Goal: Task Accomplishment & Management: Complete application form

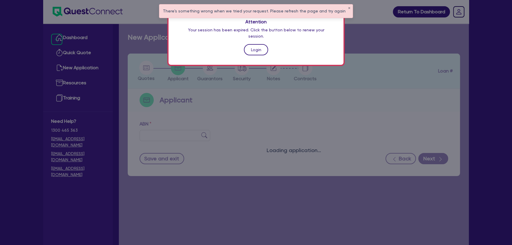
click at [251, 44] on link "Login" at bounding box center [256, 49] width 24 height 11
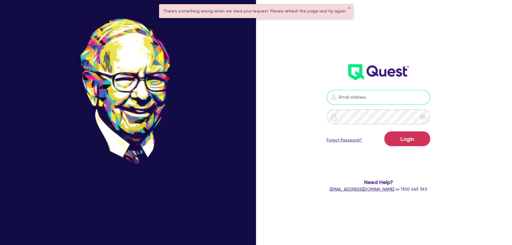
type input "joel.harding@quest.finance"
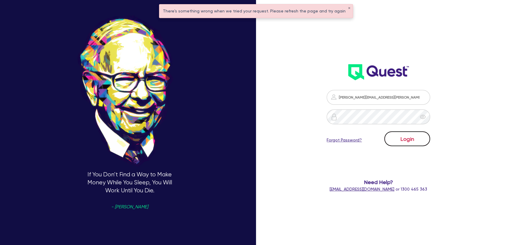
click at [394, 137] on button "Login" at bounding box center [407, 138] width 46 height 15
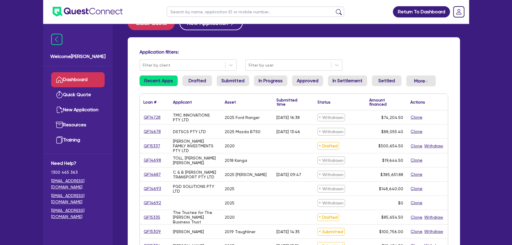
scroll to position [27, 0]
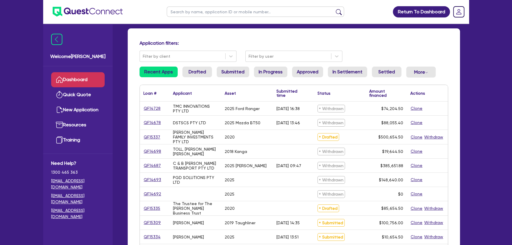
click at [282, 62] on div "Application filters: Filter by client Filter by user Recent Apps Drafted Submit…" at bounding box center [294, 221] width 332 height 386
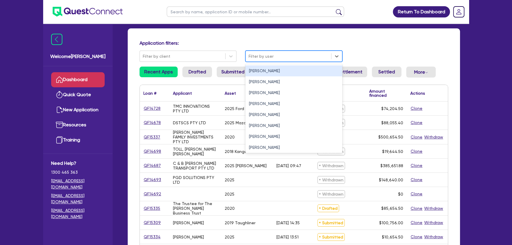
click at [281, 57] on div at bounding box center [287, 56] width 79 height 7
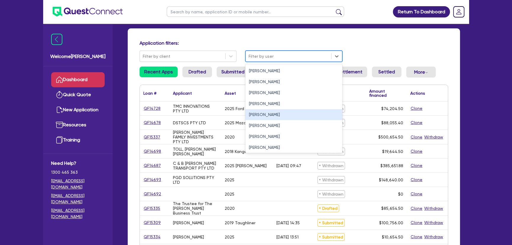
click at [271, 113] on div "Joel Harding" at bounding box center [293, 114] width 97 height 11
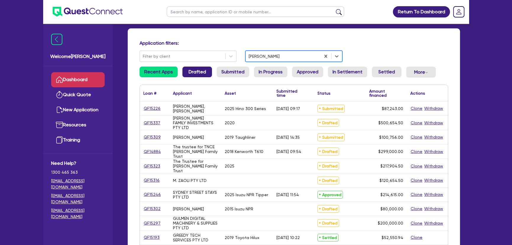
click at [199, 74] on link "Drafted" at bounding box center [197, 71] width 30 height 11
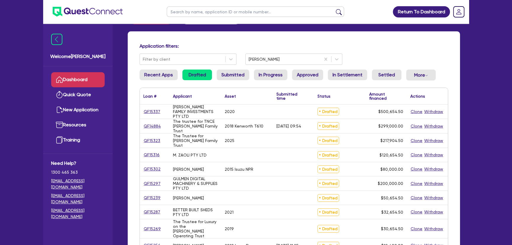
scroll to position [27, 0]
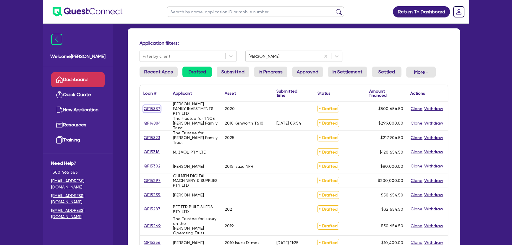
click at [146, 110] on link "QF15337" at bounding box center [151, 108] width 17 height 7
select select "PRIMARY_ASSETS"
select select "YELLOW_GOODS_AND_EXCAVATORS"
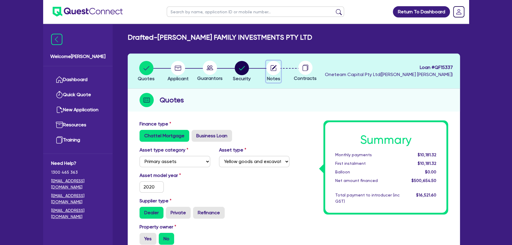
click at [273, 66] on circle "button" at bounding box center [273, 68] width 14 height 14
select select "Other"
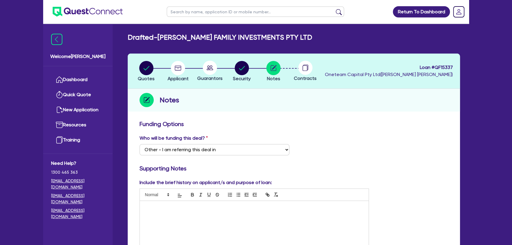
click at [79, 17] on ul at bounding box center [82, 11] width 79 height 23
click at [78, 14] on img at bounding box center [88, 12] width 70 height 10
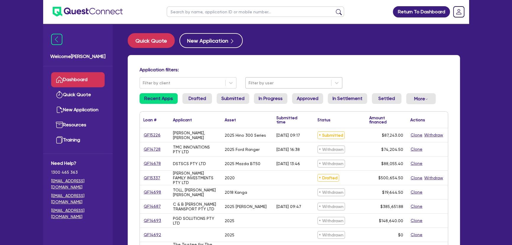
click at [261, 86] on div "Filter by user" at bounding box center [287, 83] width 85 height 10
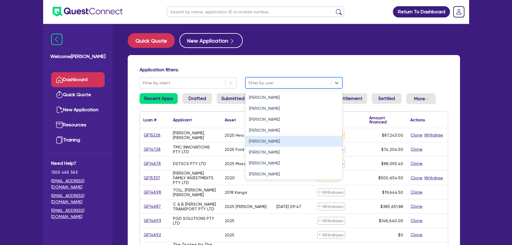
click at [259, 139] on div "Joel Harding" at bounding box center [293, 141] width 97 height 11
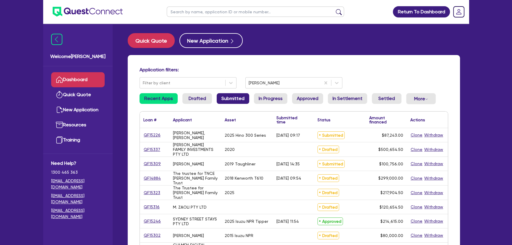
click at [231, 98] on link "Submitted" at bounding box center [233, 98] width 32 height 11
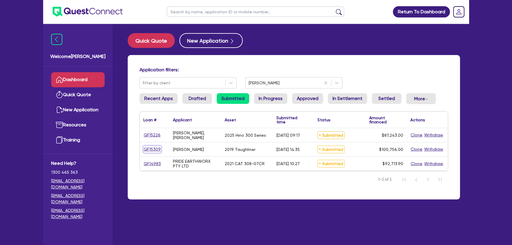
click at [153, 151] on link "QF15309" at bounding box center [152, 149] width 18 height 7
select select "PRIMARY_ASSETS"
select select "HEAVY_TRUCKS"
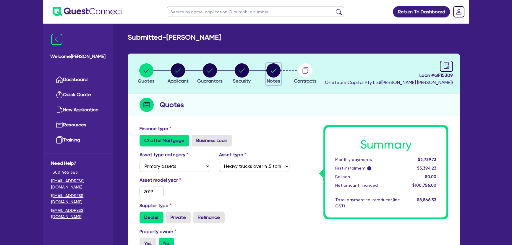
click at [277, 71] on circle "button" at bounding box center [273, 70] width 14 height 14
select select "Quest Finance - Own Book"
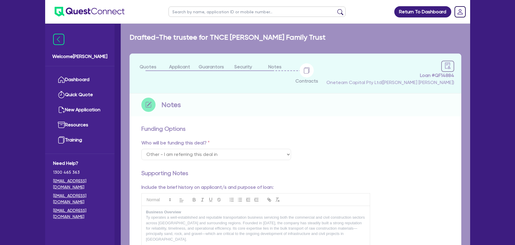
select select "Other"
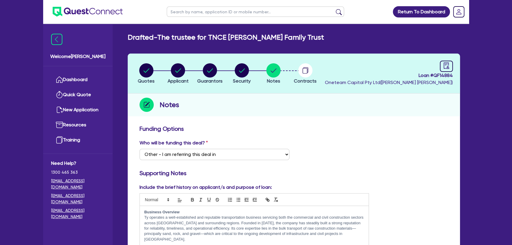
click at [94, 14] on img at bounding box center [88, 12] width 70 height 10
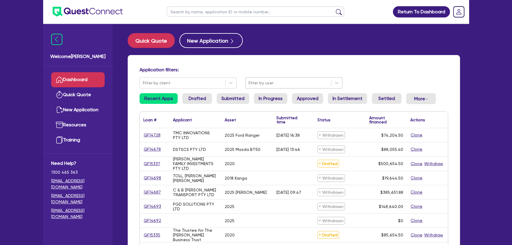
click at [283, 82] on div at bounding box center [287, 82] width 79 height 7
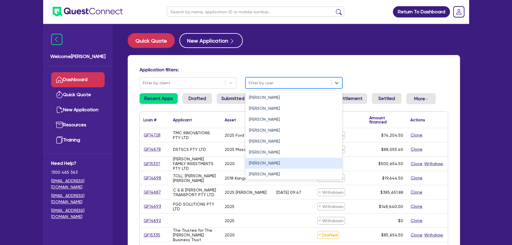
scroll to position [12, 0]
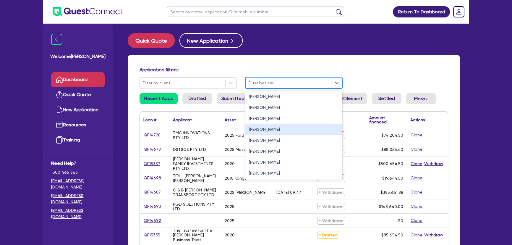
click at [272, 128] on div "Joel Harding" at bounding box center [293, 129] width 97 height 11
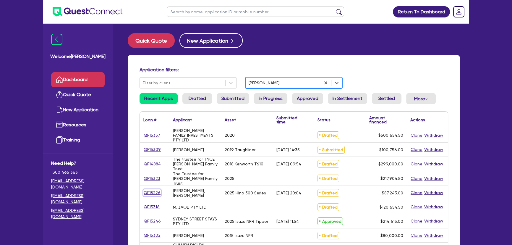
click at [152, 193] on link "QF15226" at bounding box center [151, 192] width 17 height 7
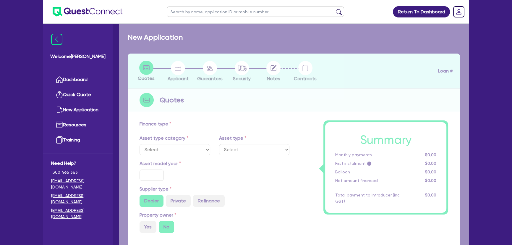
select select "PRIMARY_ASSETS"
type input "2025"
type input "87,243"
type input "4"
type input "3,489.72"
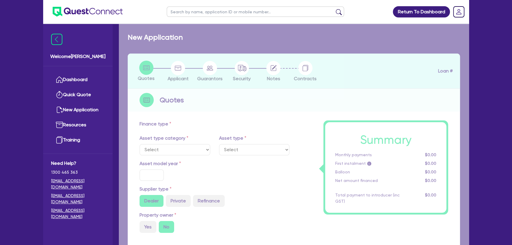
type input "12.95"
type input "450"
select select "HEAVY_TRUCKS"
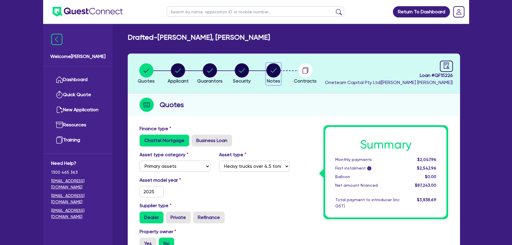
click at [272, 77] on button "Notes" at bounding box center [273, 74] width 15 height 22
select select "Other"
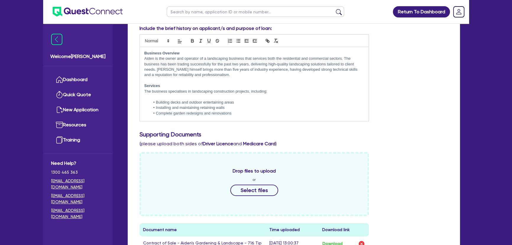
scroll to position [161, 0]
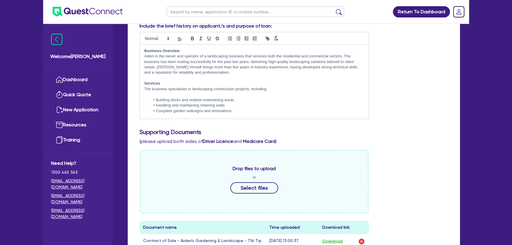
click at [257, 173] on div "Drop files to upload or Select files" at bounding box center [253, 181] width 229 height 64
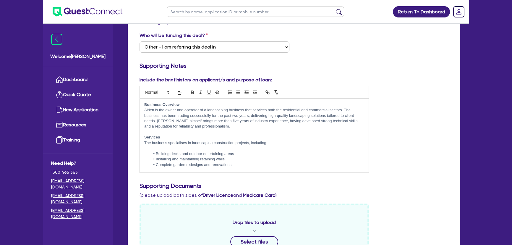
scroll to position [0, 0]
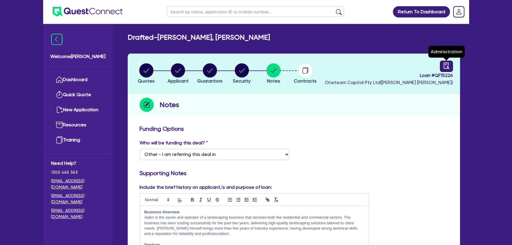
click at [446, 69] on link at bounding box center [446, 66] width 13 height 11
select select "DRAFTED_AMENDED"
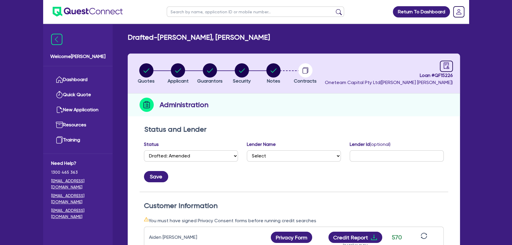
click at [290, 163] on div "Status Select Quoted Drafted: New Drafted: Amended Submitted: New Submitted: Am…" at bounding box center [293, 161] width 308 height 41
click at [290, 157] on select "Select AAMF AFS Alex Bank Angle Finance Azora Banjo BigStone BOQ Finance Brande…" at bounding box center [294, 155] width 94 height 11
select select "Shift"
click at [247, 150] on select "Select AAMF AFS Alex Bank Angle Finance Azora Banjo BigStone BOQ Finance Brande…" at bounding box center [294, 155] width 94 height 11
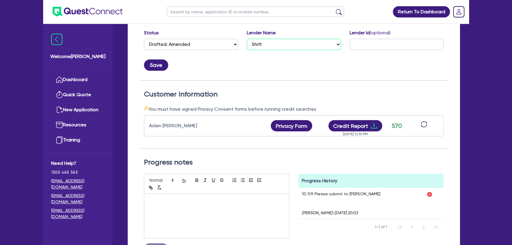
scroll to position [161, 0]
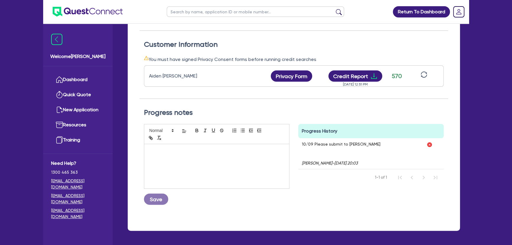
click at [231, 150] on p at bounding box center [217, 149] width 136 height 5
click at [150, 197] on button "Save" at bounding box center [156, 198] width 24 height 11
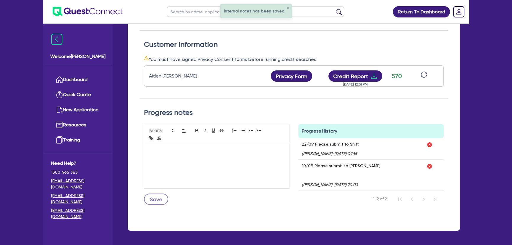
scroll to position [0, 0]
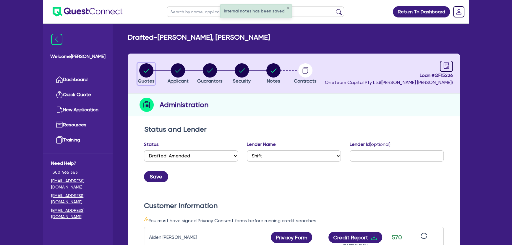
click at [151, 75] on icon "button" at bounding box center [146, 70] width 14 height 14
select select "PRIMARY_ASSETS"
select select "HEAVY_TRUCKS"
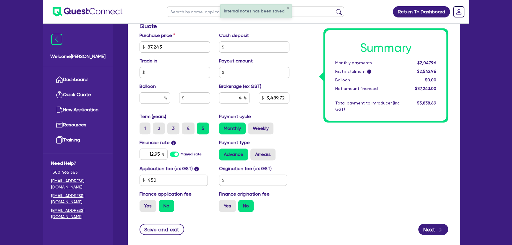
scroll to position [291, 0]
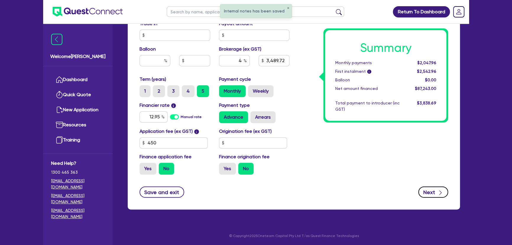
click at [430, 188] on button "Next" at bounding box center [433, 191] width 30 height 11
type input "87,243"
type input "3,489.72"
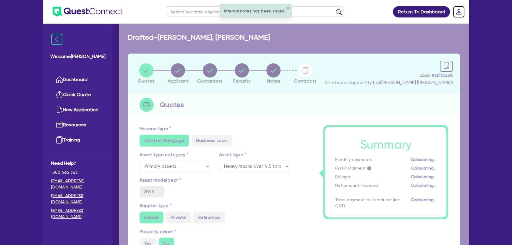
select select "SOLE_TRADER"
select select "BUILDING_CONSTRUCTION"
select select "TRADES_SERVICES_BUSINESSES_GOVERNMENT"
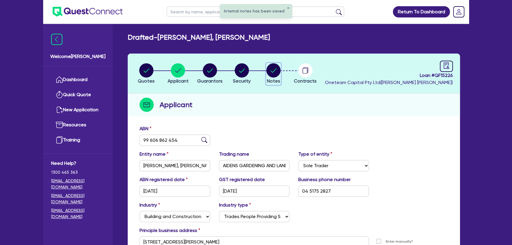
click at [275, 78] on span "Notes" at bounding box center [273, 81] width 13 height 6
select select "Other"
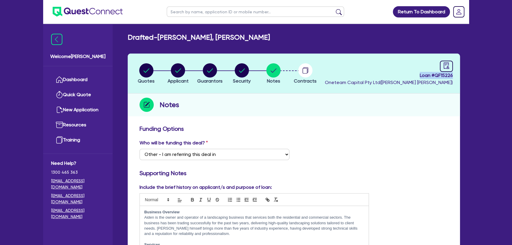
drag, startPoint x: 415, startPoint y: 72, endPoint x: 454, endPoint y: 76, distance: 38.9
click at [454, 76] on header "Quotes Applicant Guarantors Security Notes Contracts Loan # QF15226 Oneteam Cap…" at bounding box center [294, 73] width 332 height 40
copy span "Loan # QF15226"
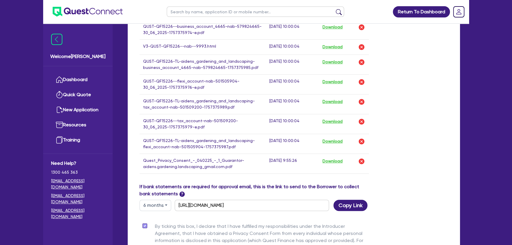
scroll to position [566, 0]
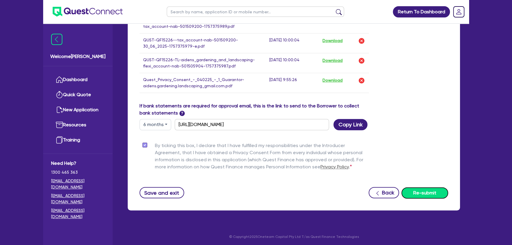
click at [431, 194] on button "Re-submit" at bounding box center [424, 192] width 47 height 11
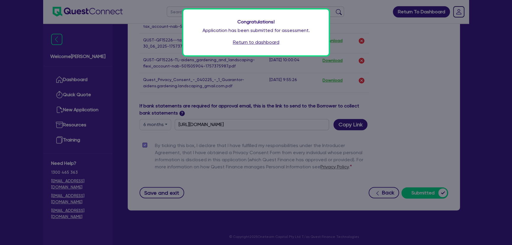
click at [260, 45] on link "Return to dashboard" at bounding box center [256, 42] width 46 height 7
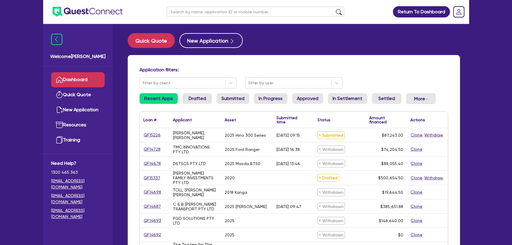
select select "PRIMARY_ASSETS"
select select "HEAVY_TRUCKS"
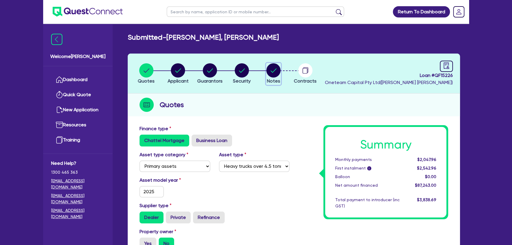
click at [279, 69] on circle "button" at bounding box center [273, 70] width 14 height 14
select select "Other"
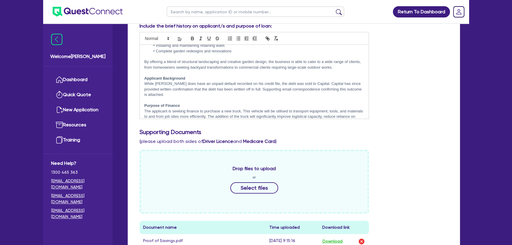
scroll to position [53, 0]
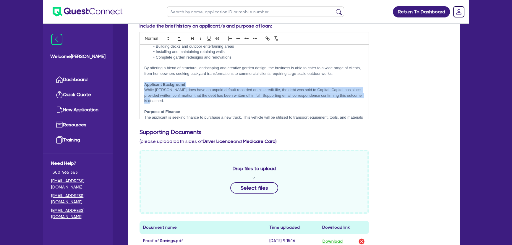
drag, startPoint x: 188, startPoint y: 99, endPoint x: 138, endPoint y: 83, distance: 52.6
click at [138, 83] on div "Include the brief history on applicant/s and purpose of loan: Business Overview…" at bounding box center [254, 70] width 238 height 96
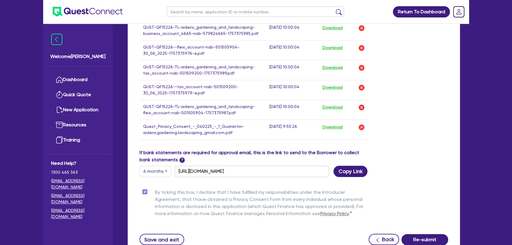
scroll to position [566, 0]
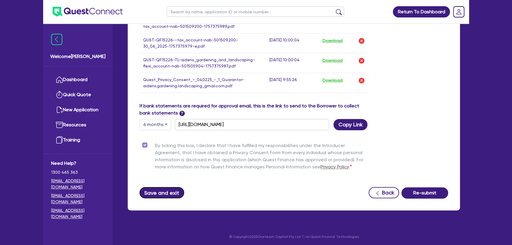
click at [176, 188] on button "Save and exit" at bounding box center [161, 192] width 45 height 11
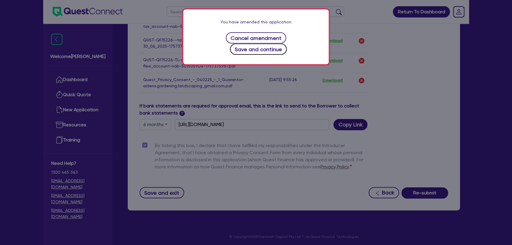
click at [281, 43] on button "Save and continue" at bounding box center [258, 48] width 57 height 11
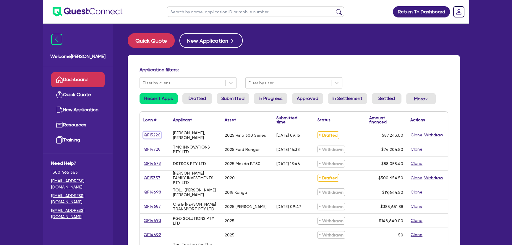
click at [154, 135] on link "QF15226" at bounding box center [151, 134] width 17 height 7
select select "PRIMARY_ASSETS"
select select "HEAVY_TRUCKS"
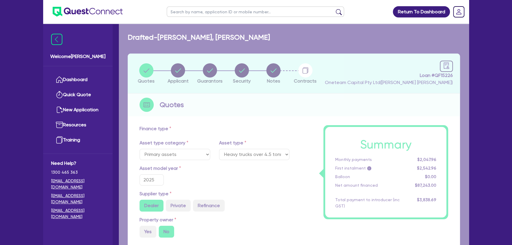
type input "87,243"
type input "3,489.72"
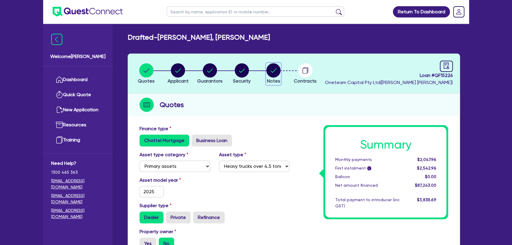
click at [277, 77] on button "Notes" at bounding box center [273, 74] width 15 height 22
select select "Other"
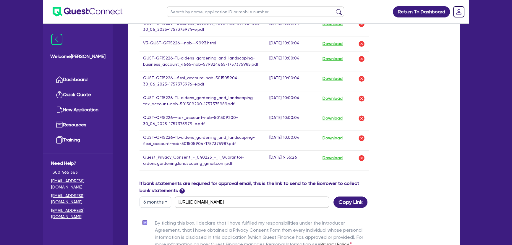
scroll to position [566, 0]
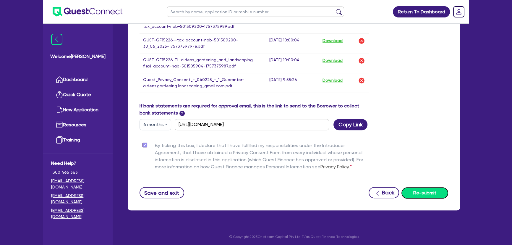
click at [426, 193] on button "Re-submit" at bounding box center [424, 192] width 47 height 11
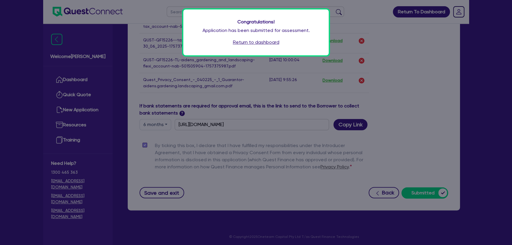
click at [274, 39] on link "Return to dashboard" at bounding box center [256, 42] width 46 height 7
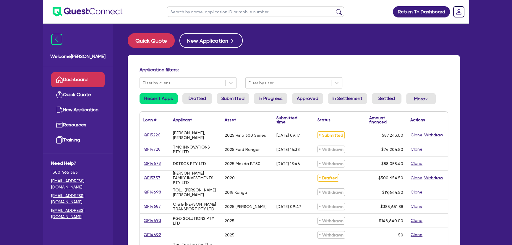
click at [239, 15] on input "text" at bounding box center [255, 11] width 177 height 10
type input "marchese"
click at [334, 9] on button "submit" at bounding box center [338, 13] width 9 height 8
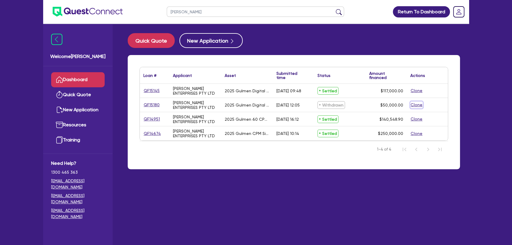
click at [414, 103] on button "Clone" at bounding box center [416, 104] width 12 height 7
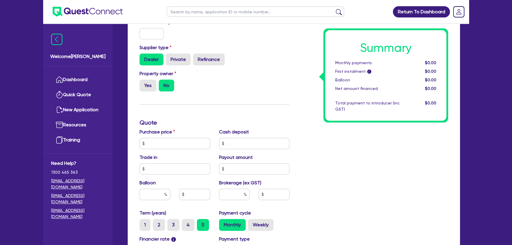
scroll to position [161, 0]
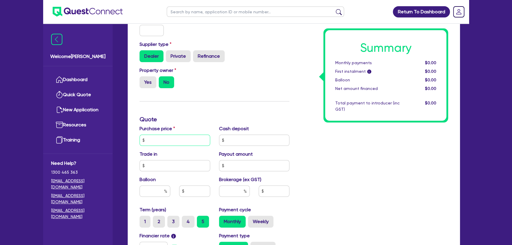
click at [166, 140] on input "text" at bounding box center [174, 139] width 71 height 11
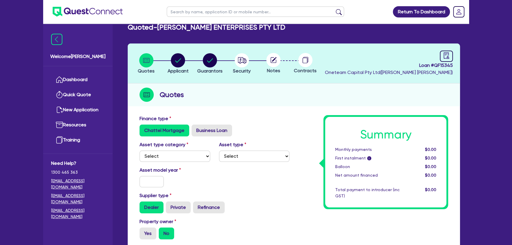
scroll to position [0, 0]
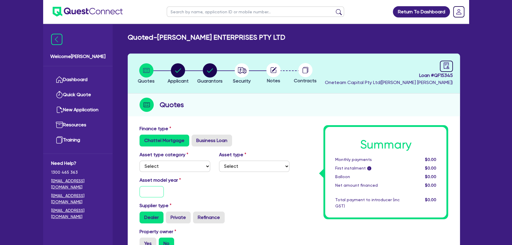
click at [150, 190] on input "text" at bounding box center [151, 191] width 24 height 11
type input "2025"
click at [170, 162] on select "Select Cars and light trucks Primary assets Secondary assets Tertiary assets" at bounding box center [174, 165] width 71 height 11
select select "SECONDARY_ASSETS"
click at [139, 160] on select "Select Cars and light trucks Primary assets Secondary assets Tertiary assets" at bounding box center [174, 165] width 71 height 11
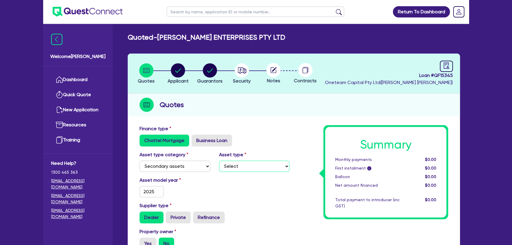
click at [244, 171] on select "Select Generators and compressors Engineering and toolmaking Woodworking and me…" at bounding box center [254, 165] width 71 height 11
select select "PRINTING_AND_PACKAGING_EQUIPMENT"
click at [219, 160] on select "Select Generators and compressors Engineering and toolmaking Woodworking and me…" at bounding box center [254, 165] width 71 height 11
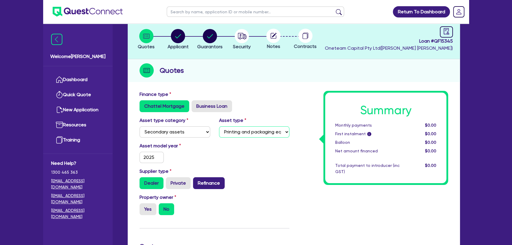
scroll to position [134, 0]
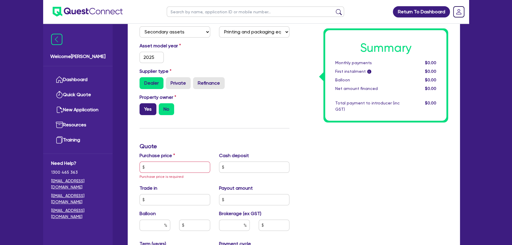
click at [149, 113] on label "Yes" at bounding box center [147, 109] width 17 height 12
click at [143, 107] on input "Yes" at bounding box center [141, 105] width 4 height 4
radio input "true"
click at [167, 165] on input "text" at bounding box center [174, 166] width 71 height 11
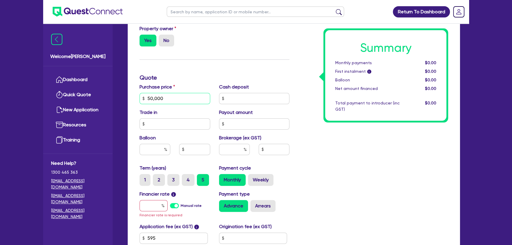
scroll to position [242, 0]
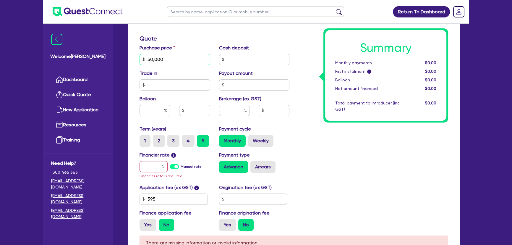
type input "50,000"
click at [160, 165] on input "text" at bounding box center [153, 166] width 28 height 11
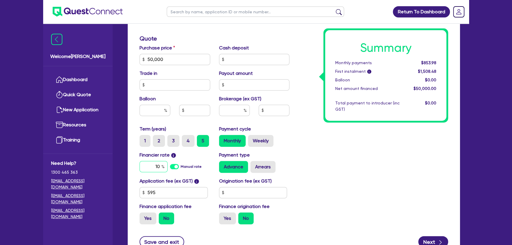
type input "10"
click at [234, 114] on input "text" at bounding box center [234, 110] width 31 height 11
type input "4"
click at [315, 144] on div "Summary Monthly payments $1,053.58 First instalment i $1,708.08 Balloon $0.00 N…" at bounding box center [373, 55] width 159 height 345
type input "2,000"
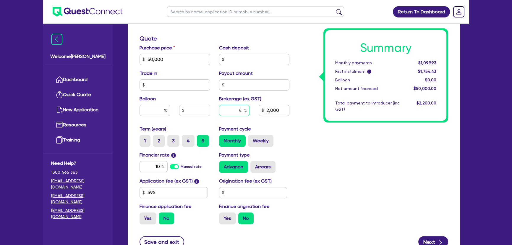
click at [233, 115] on input "4" at bounding box center [234, 110] width 31 height 11
type input "8"
click at [343, 175] on div "Summary Monthly payments $1,099.93 First instalment i $1,754.43 Balloon $0.00 N…" at bounding box center [373, 55] width 159 height 345
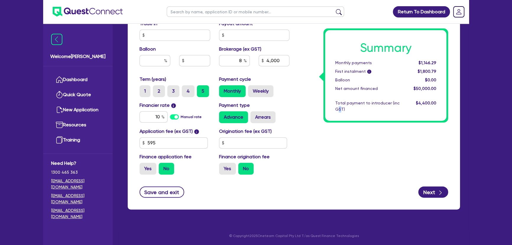
click at [339, 177] on div "Summary Monthly payments $1,146.29 First instalment i $1,800.79 Balloon $0.00 N…" at bounding box center [373, 6] width 159 height 345
click at [435, 191] on button "Next" at bounding box center [433, 191] width 30 height 11
type input "4,000"
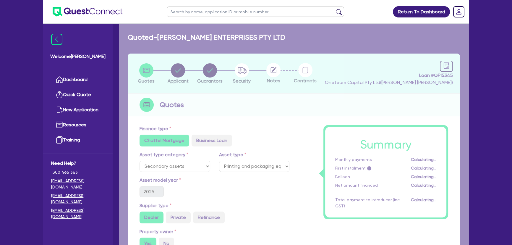
select select "COMPANY"
select select "MANUFACTURING"
select select "PULP_AND_PAPER"
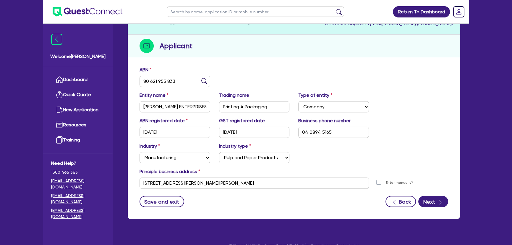
scroll to position [68, 0]
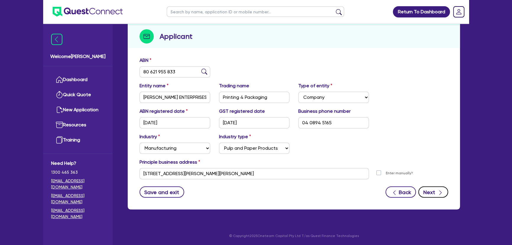
click at [429, 189] on button "Next" at bounding box center [433, 191] width 30 height 11
select select "MR"
select select "WA"
select select "MARRIED"
select select "PROPERTY"
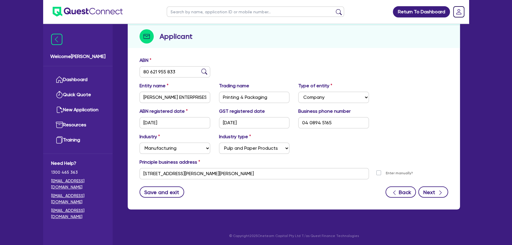
select select "TRUCK"
select select "EQUIPMENT"
select select "CASH"
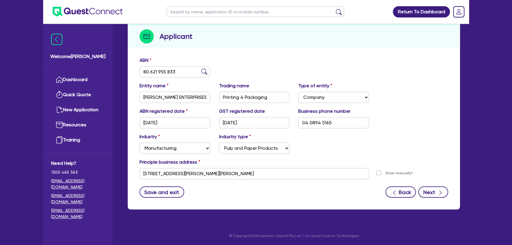
select select "TRAILER"
select select "MORTGAGE"
select select "TRUCK_LOAN"
select select "EQUIPMENT_LOAN"
select select "TRUCK_LOAN"
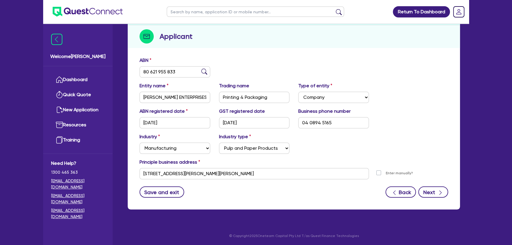
select select "OTHER"
select select "MRS"
select select "WA"
select select "MARRIED"
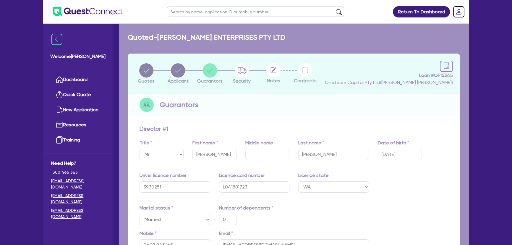
type input "0"
type input "0408 945 165"
type input "2,200,000"
type input "150,000"
type input "140,000"
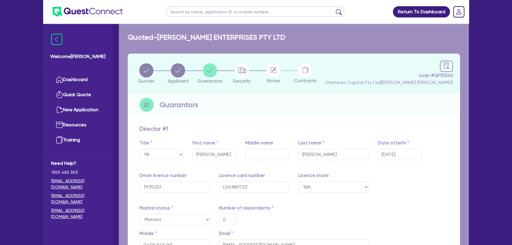
type input "88,000"
type input "450,000"
type input "50,000"
type input "65,000"
type input "313,000"
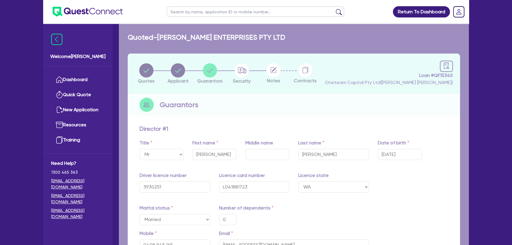
type input "3,012"
type input "89,000"
type input "1,500"
type input "300,000"
type input "4,500"
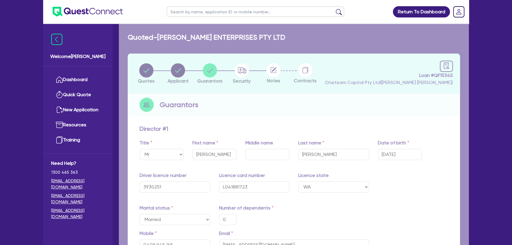
type input "150,000"
type input "2,850"
type input "150,000"
type input "2,750"
type input "0"
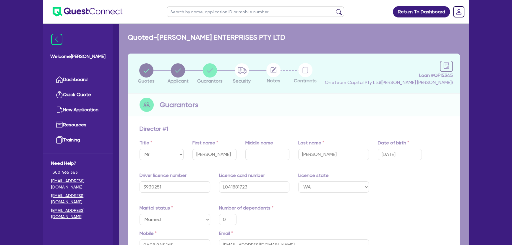
type input "0409 917 968"
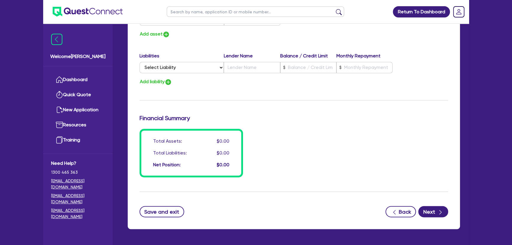
scroll to position [1005, 0]
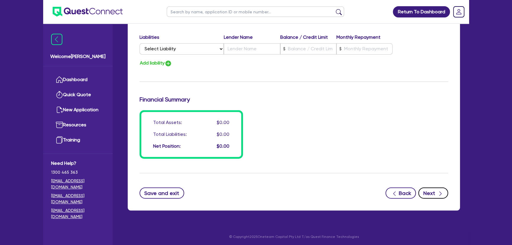
click at [435, 189] on button "Next" at bounding box center [433, 192] width 30 height 11
select select "SECONDARY_ASSETS"
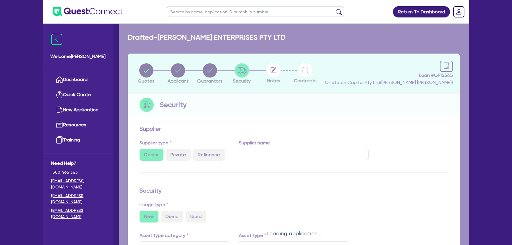
select select "PRINTING_AND_PACKAGING_EQUIPMENT"
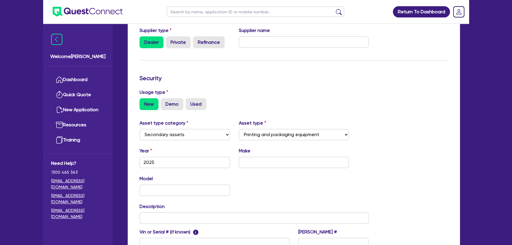
scroll to position [28, 0]
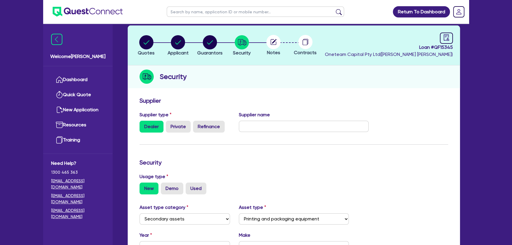
click at [269, 43] on circle at bounding box center [273, 42] width 14 height 14
click at [272, 45] on circle at bounding box center [273, 42] width 14 height 14
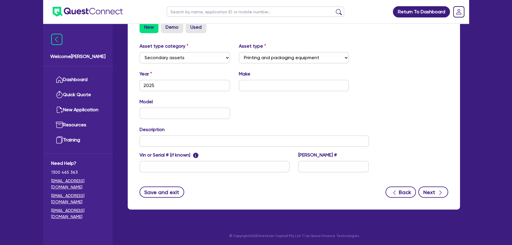
drag, startPoint x: 432, startPoint y: 202, endPoint x: 432, endPoint y: 192, distance: 9.7
click at [432, 201] on div "Supplier Supplier type Dealer Private Refinance Supplier name Security Usage ty…" at bounding box center [294, 71] width 332 height 276
click at [432, 192] on button "Next" at bounding box center [433, 191] width 30 height 11
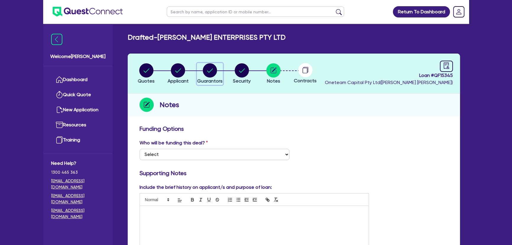
click at [206, 69] on circle "button" at bounding box center [210, 70] width 14 height 14
select select "MR"
select select "WA"
select select "MARRIED"
select select "PROPERTY"
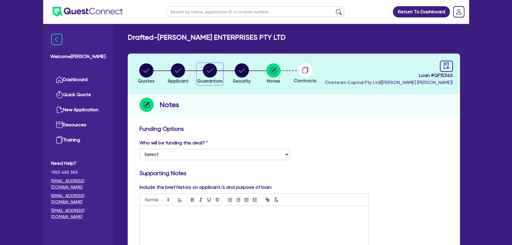
select select "TRUCK"
select select "EQUIPMENT"
select select "CASH"
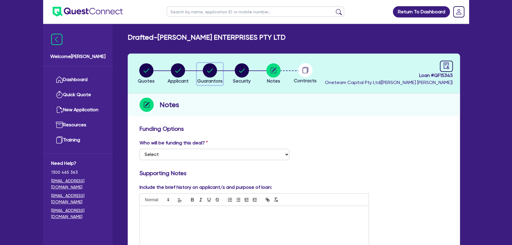
select select "TRAILER"
select select "MORTGAGE"
select select "TRUCK_LOAN"
select select "EQUIPMENT_LOAN"
select select "TRUCK_LOAN"
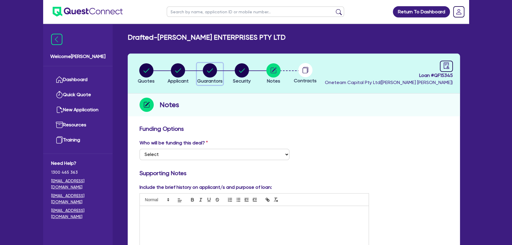
select select "OTHER"
select select "MRS"
select select "WA"
select select "MARRIED"
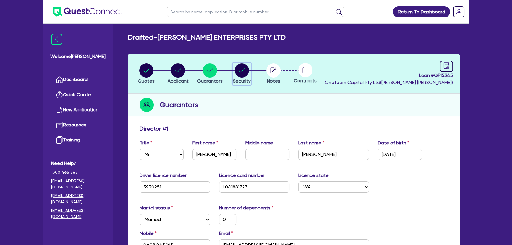
click at [240, 70] on circle "button" at bounding box center [242, 70] width 14 height 14
select select "SECONDARY_ASSETS"
select select "PRINTING_AND_PACKAGING_EQUIPMENT"
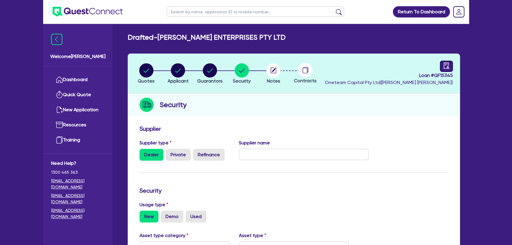
click at [441, 61] on link at bounding box center [446, 66] width 13 height 11
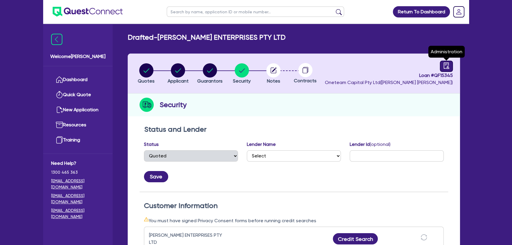
select select "DRAFTED_NEW"
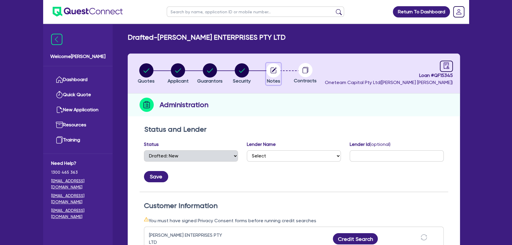
click at [269, 68] on circle "button" at bounding box center [273, 70] width 14 height 14
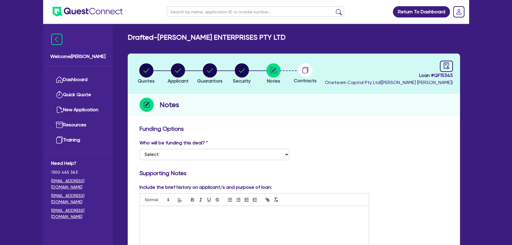
click at [214, 215] on div at bounding box center [254, 228] width 229 height 44
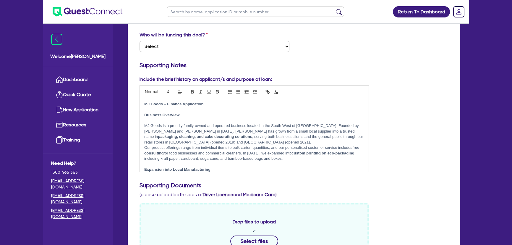
scroll to position [53, 0]
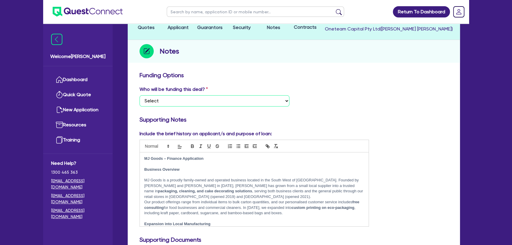
click at [238, 99] on select "Select I want Quest to fund 100% I will fund 100% I will co-fund with Quest Oth…" at bounding box center [214, 100] width 150 height 11
select select "Quest Finance - Own Book"
click at [139, 95] on select "Select I want Quest to fund 100% I will fund 100% I will co-fund with Quest Oth…" at bounding box center [214, 100] width 150 height 11
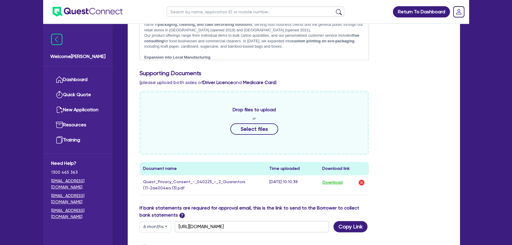
scroll to position [209, 0]
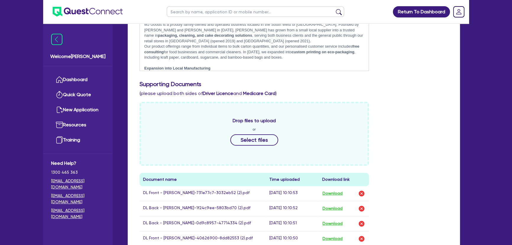
click at [431, 205] on div "Drop files to upload or Select files Document name Time uploaded Download link …" at bounding box center [293, 189] width 317 height 174
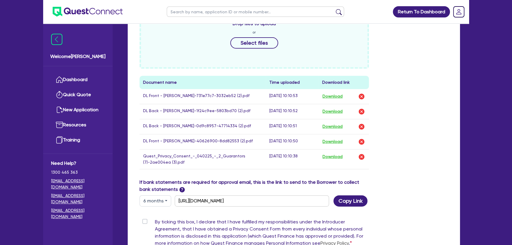
scroll to position [376, 0]
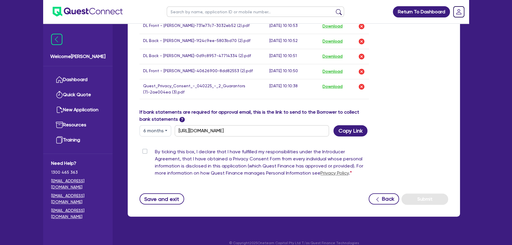
click at [155, 150] on label "By ticking this box, I declare that I have fulfilled my responsibilities under …" at bounding box center [262, 163] width 214 height 31
click at [144, 150] on input "By ticking this box, I declare that I have fulfilled my responsibilities under …" at bounding box center [141, 151] width 5 height 6
checkbox input "true"
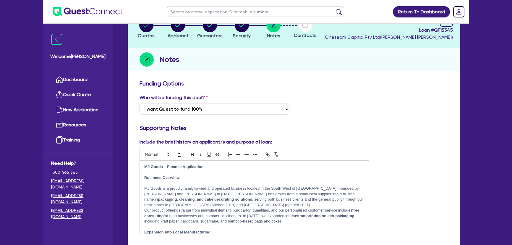
scroll to position [0, 0]
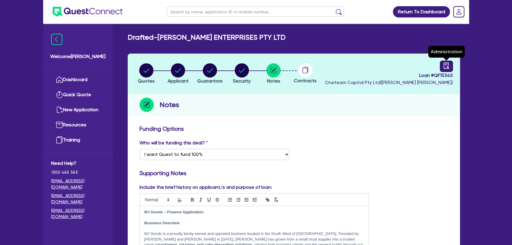
click at [444, 69] on link at bounding box center [446, 66] width 13 height 11
select select "DRAFTED_NEW"
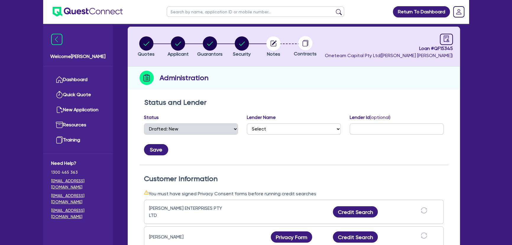
scroll to position [27, 0]
click at [141, 43] on circle "button" at bounding box center [146, 44] width 14 height 14
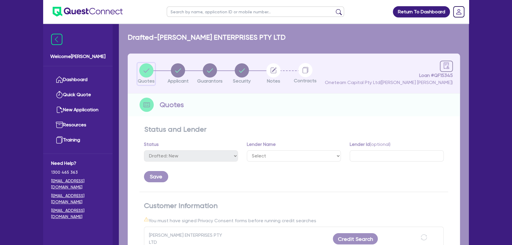
select select "SECONDARY_ASSETS"
select select "PRINTING_AND_PACKAGING_EQUIPMENT"
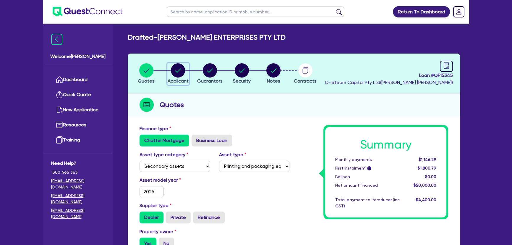
click at [173, 73] on circle "button" at bounding box center [178, 70] width 14 height 14
select select "COMPANY"
select select "MANUFACTURING"
select select "PULP_AND_PAPER"
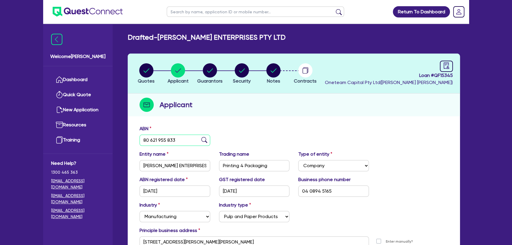
drag, startPoint x: 139, startPoint y: 139, endPoint x: 132, endPoint y: 139, distance: 6.8
click at [132, 139] on div "ABN 80 621 955 833 Entity name [PERSON_NAME] ENTERPRISES PTY LTD Trading name P…" at bounding box center [294, 199] width 332 height 155
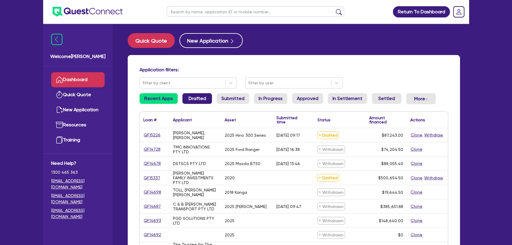
click at [197, 100] on link "Drafted" at bounding box center [197, 98] width 30 height 11
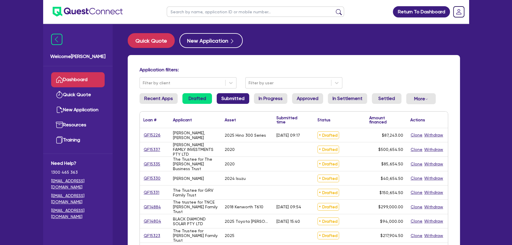
click at [218, 98] on link "Submitted" at bounding box center [233, 98] width 32 height 11
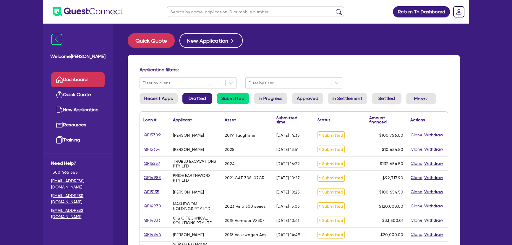
click at [193, 99] on link "Drafted" at bounding box center [197, 98] width 30 height 11
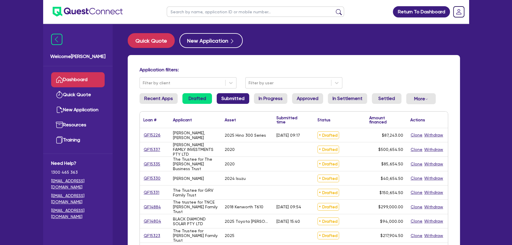
click at [227, 93] on link "Submitted" at bounding box center [233, 98] width 32 height 11
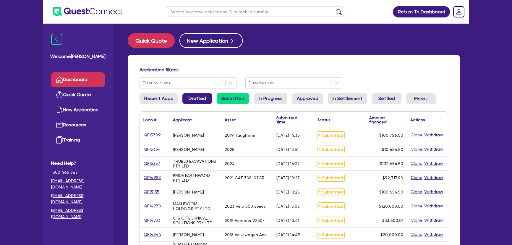
click at [193, 95] on link "Drafted" at bounding box center [197, 98] width 30 height 11
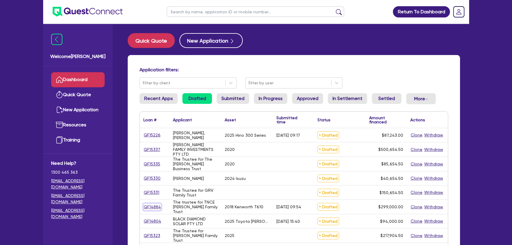
click at [150, 205] on link "QF14884" at bounding box center [152, 206] width 18 height 7
select select "PRIMARY_ASSETS"
select select "HEAVY_TRUCKS"
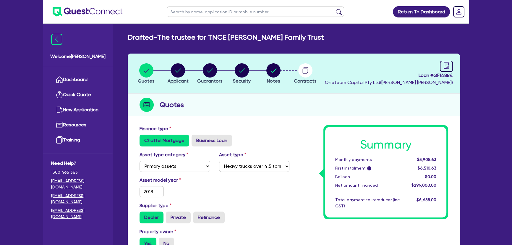
click at [266, 69] on ul "Quotes Applicant [GEOGRAPHIC_DATA] Security Notes Contracts" at bounding box center [225, 73] width 191 height 21
click at [267, 69] on circle "button" at bounding box center [273, 70] width 14 height 14
select select "Other"
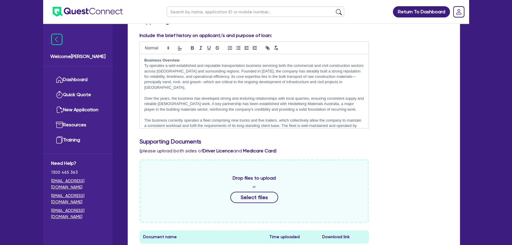
scroll to position [188, 0]
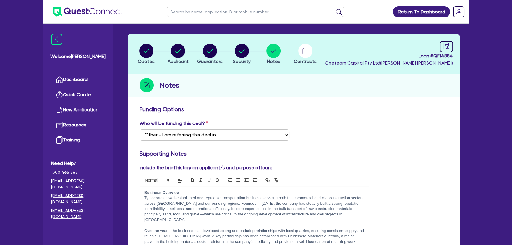
scroll to position [0, 0]
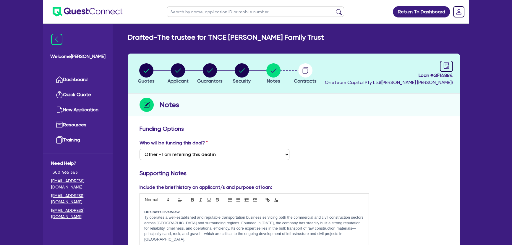
click at [93, 15] on img at bounding box center [88, 12] width 70 height 10
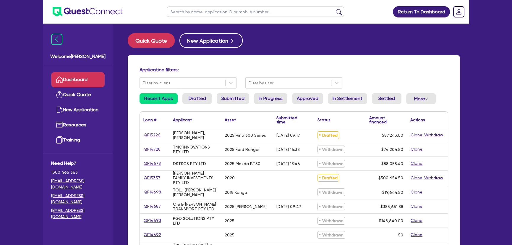
click at [212, 15] on input "text" at bounding box center [255, 11] width 177 height 10
type input "[PERSON_NAME]"
click at [334, 9] on button "submit" at bounding box center [338, 13] width 9 height 8
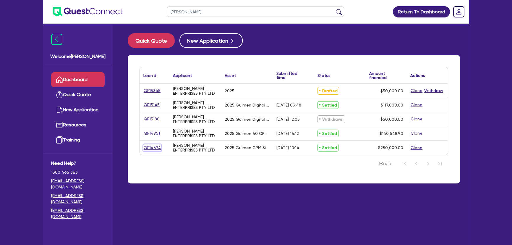
click at [154, 147] on link "QF14674" at bounding box center [152, 147] width 18 height 7
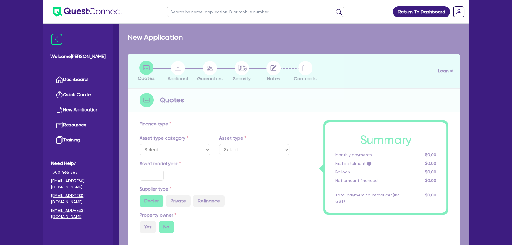
select select "SECONDARY_ASSETS"
type input "2025"
type input "250,000"
type input "5"
type input "12,500"
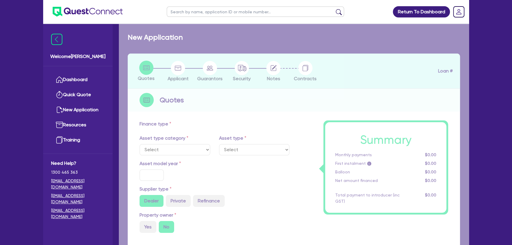
type input "10.75"
type input "681.82"
select select "PRINTING_AND_PACKAGING_EQUIPMENT"
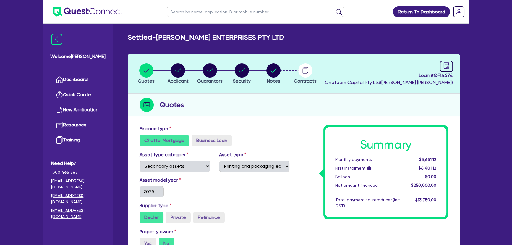
click at [100, 15] on img at bounding box center [88, 12] width 70 height 10
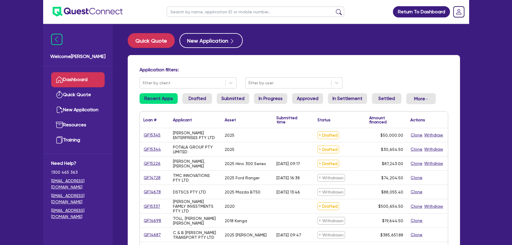
click at [228, 15] on input "text" at bounding box center [255, 11] width 177 height 10
type input "[PERSON_NAME]"
click at [334, 9] on button "submit" at bounding box center [338, 13] width 9 height 8
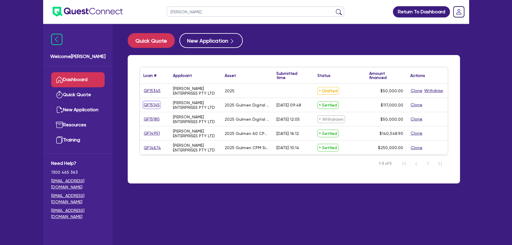
click at [154, 104] on link "QF15145" at bounding box center [151, 104] width 17 height 7
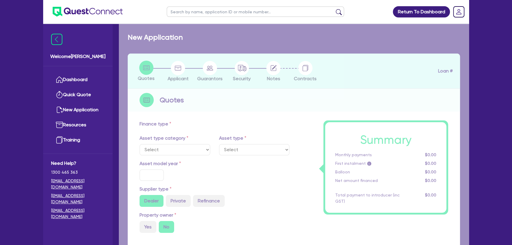
select select "SECONDARY_ASSETS"
type input "2025"
radio input "true"
type input "117,000"
type input "8"
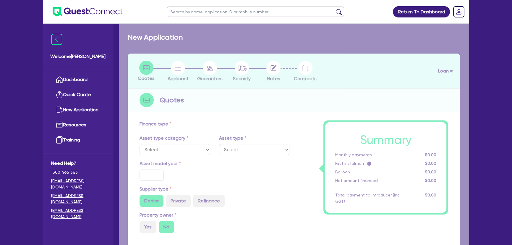
type input "9,360"
type input "17.95"
select select "PRINTING_AND_PACKAGING_EQUIPMENT"
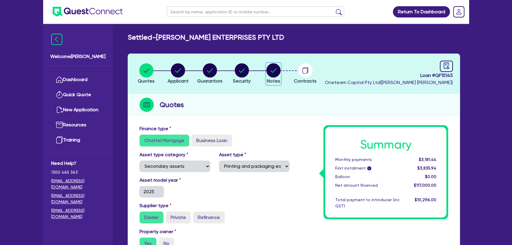
click at [272, 70] on circle "button" at bounding box center [273, 70] width 14 height 14
select select "Quest Finance - Own Book"
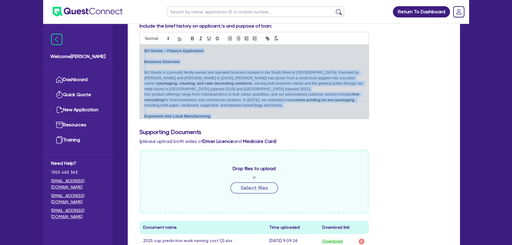
drag, startPoint x: 349, startPoint y: 114, endPoint x: 142, endPoint y: 51, distance: 216.5
click at [142, 51] on div "MJ Goods – Finance Application Business Overview MJ Goods is a proudly family-o…" at bounding box center [254, 82] width 229 height 74
copy div "LO Ipsum – Dolorsi Ametconsect Adipisci Elitsedd EI Tempo in u laboree dolore-m…"
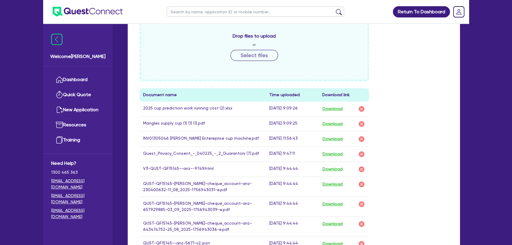
scroll to position [322, 0]
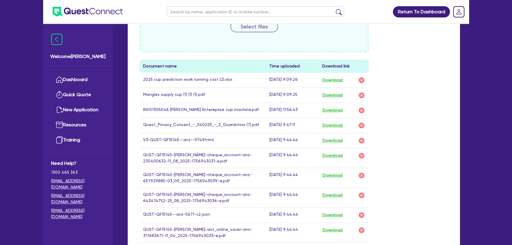
click at [405, 178] on div "Drop files to upload or Select files Document name Time uploaded Download link …" at bounding box center [293, 209] width 317 height 442
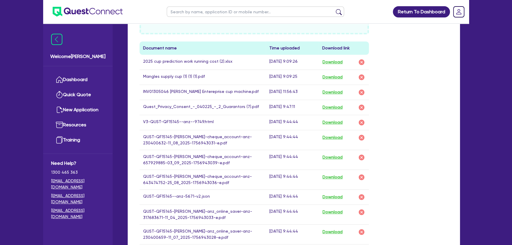
scroll to position [349, 0]
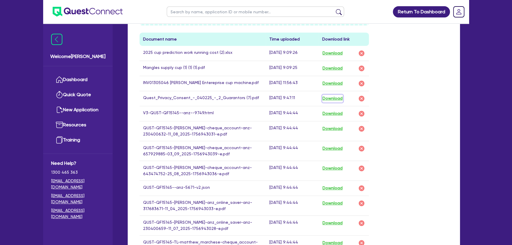
click at [335, 97] on button "Download" at bounding box center [332, 99] width 21 height 8
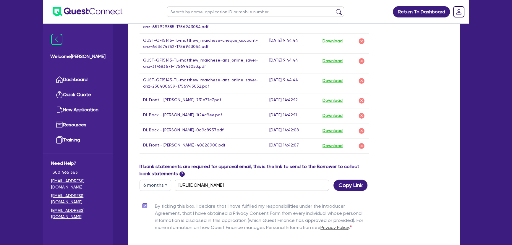
scroll to position [591, 0]
click at [333, 97] on button "Download" at bounding box center [332, 100] width 21 height 8
click at [334, 115] on button "Download" at bounding box center [332, 115] width 21 height 8
click at [336, 129] on button "Download" at bounding box center [332, 130] width 21 height 8
click at [332, 143] on button "Download" at bounding box center [332, 145] width 21 height 8
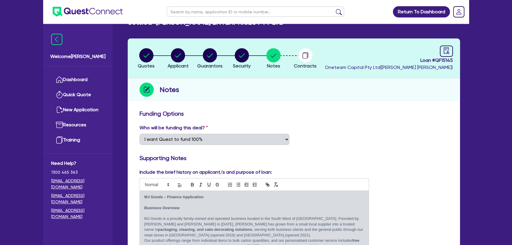
scroll to position [0, 0]
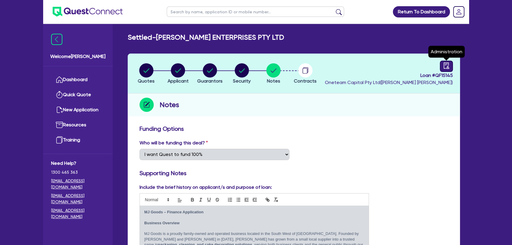
click at [440, 63] on link at bounding box center [446, 66] width 13 height 11
select select "SETTLED"
select select "Quest Finance - Own Book"
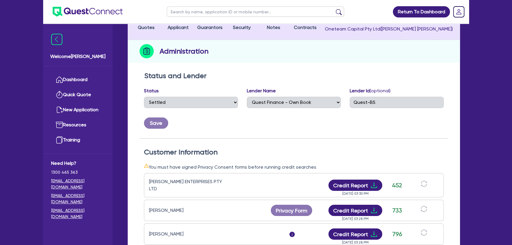
scroll to position [27, 0]
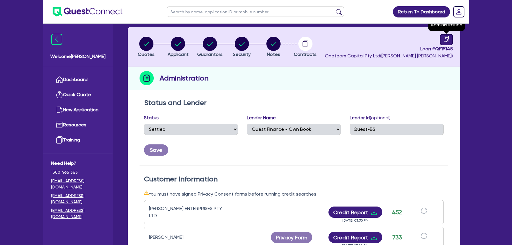
click at [446, 41] on icon "audit" at bounding box center [446, 39] width 6 height 6
click at [449, 38] on icon "audit" at bounding box center [446, 39] width 6 height 6
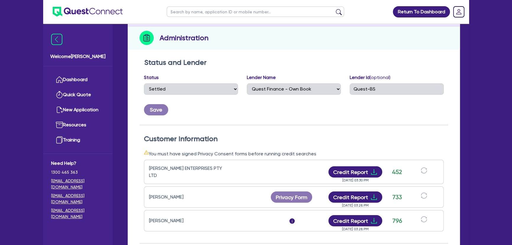
scroll to position [80, 0]
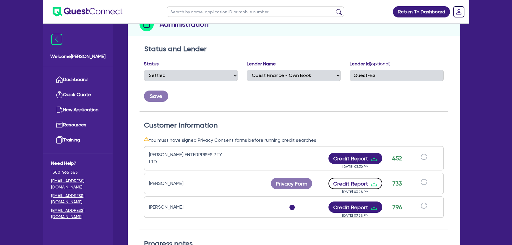
click at [374, 180] on icon "download" at bounding box center [373, 183] width 7 height 7
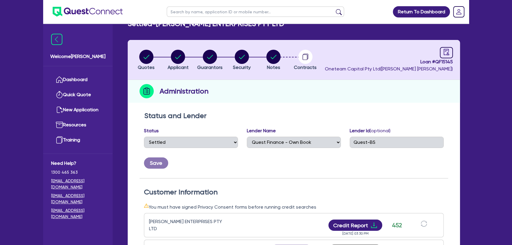
scroll to position [0, 0]
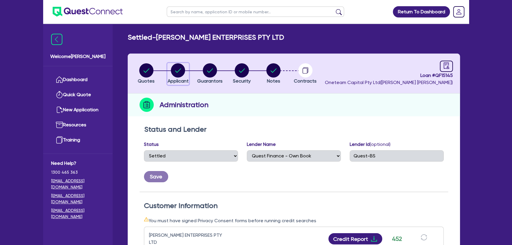
click at [176, 69] on circle "button" at bounding box center [178, 70] width 14 height 14
select select "COMPANY"
select select "MANUFACTURING"
select select "PULP_AND_PAPER"
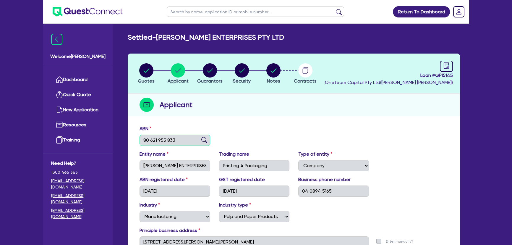
drag, startPoint x: 165, startPoint y: 139, endPoint x: 139, endPoint y: 143, distance: 25.8
click at [139, 143] on input "80 621 955 833" at bounding box center [174, 139] width 71 height 11
click at [269, 70] on circle "button" at bounding box center [273, 70] width 14 height 14
select select "Quest Finance - Own Book"
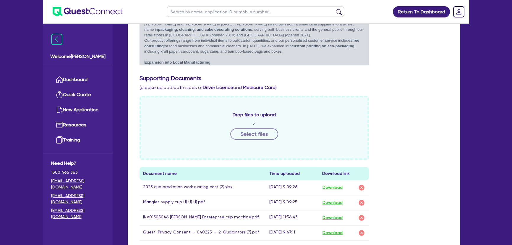
scroll to position [376, 0]
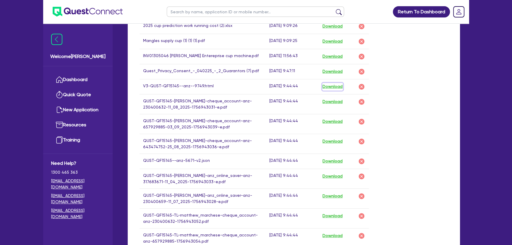
click at [332, 84] on button "Download" at bounding box center [332, 87] width 21 height 8
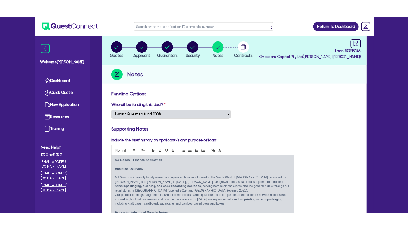
scroll to position [0, 0]
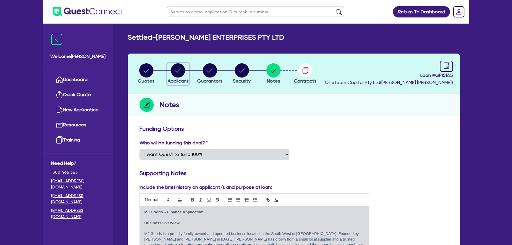
click at [186, 77] on div "button" at bounding box center [177, 70] width 21 height 14
select select "COMPANY"
select select "MANUFACTURING"
select select "PULP_AND_PAPER"
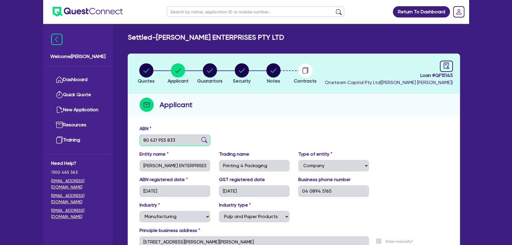
drag, startPoint x: 178, startPoint y: 138, endPoint x: 130, endPoint y: 137, distance: 47.6
click at [130, 137] on div "ABN 80 621 955 833 Entity name [PERSON_NAME] ENTERPRISES PTY LTD Trading name P…" at bounding box center [294, 199] width 332 height 155
